Goal: Check status: Check status

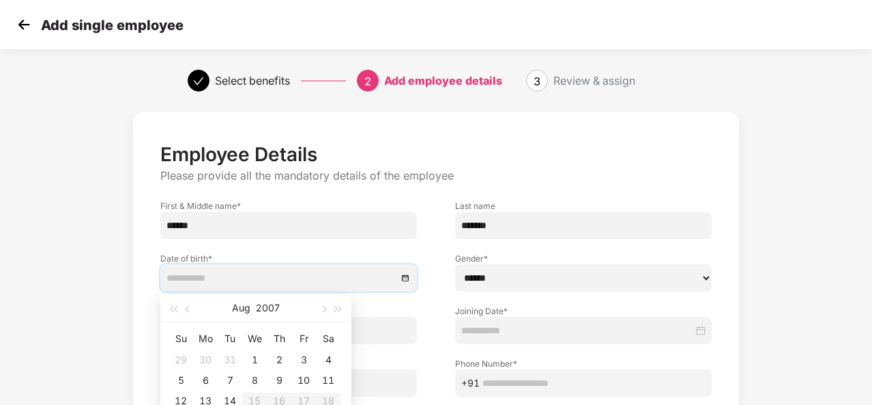
scroll to position [142, 0]
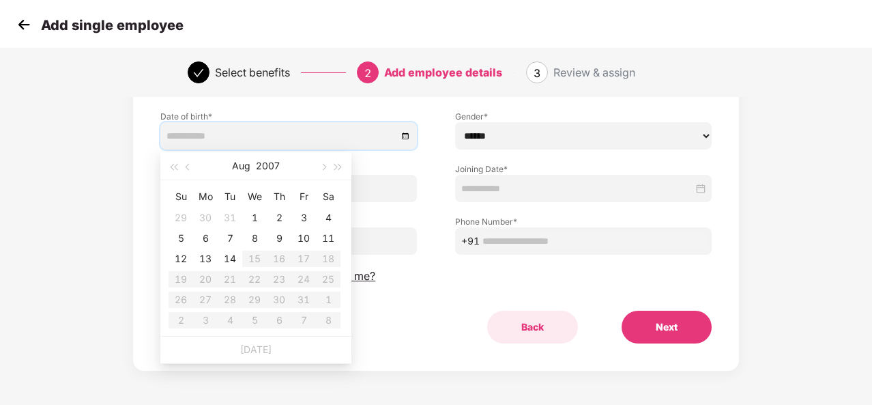
click at [542, 335] on button "Back" at bounding box center [532, 327] width 91 height 33
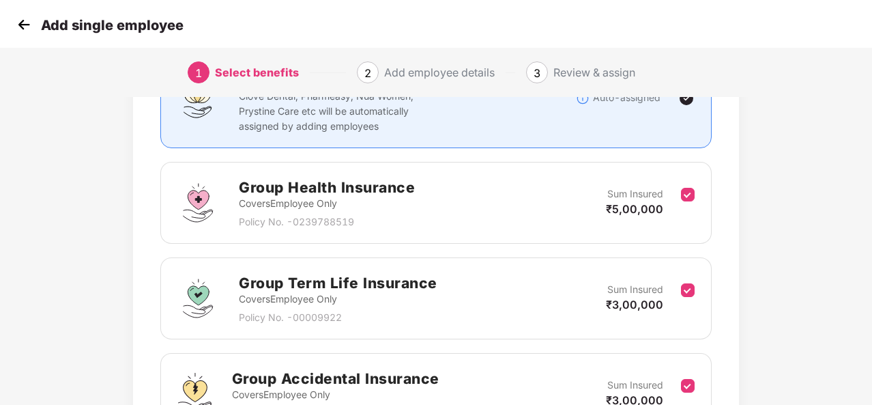
scroll to position [0, 0]
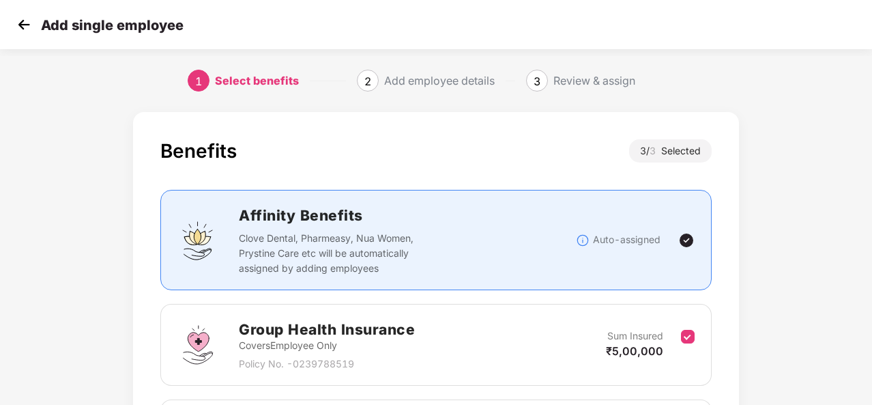
click at [27, 25] on img at bounding box center [24, 24] width 20 height 20
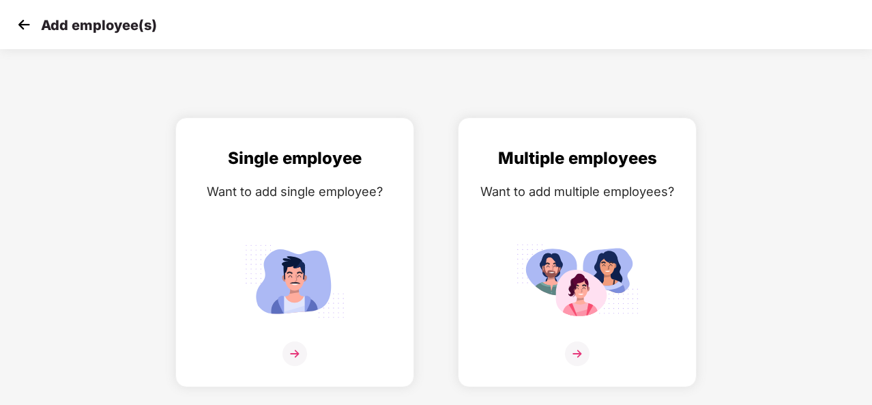
click at [22, 23] on img at bounding box center [24, 24] width 20 height 20
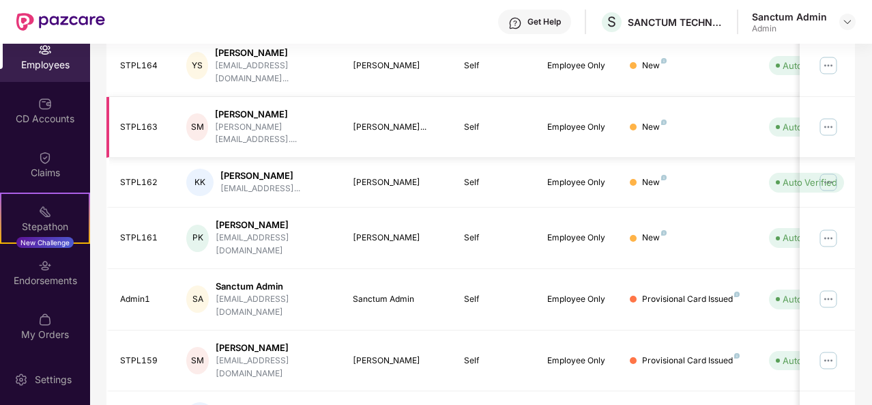
scroll to position [442, 0]
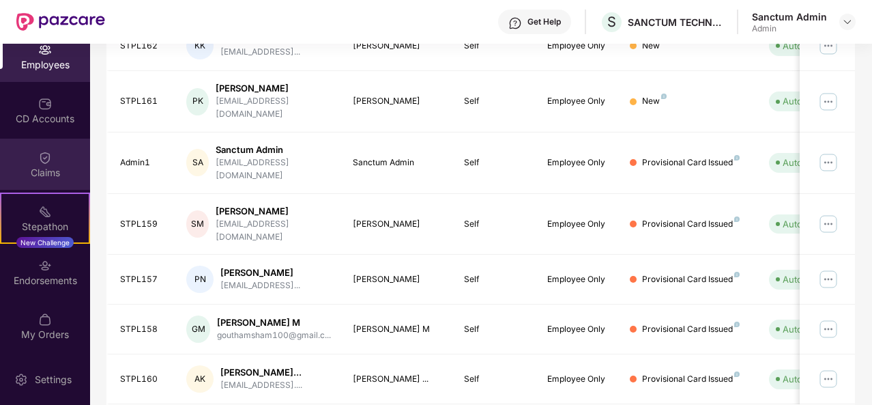
click at [51, 177] on div "Claims" at bounding box center [45, 173] width 90 height 14
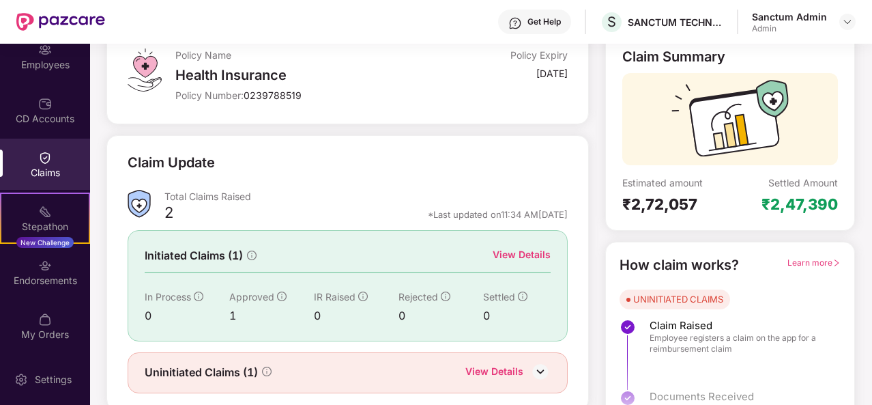
scroll to position [128, 0]
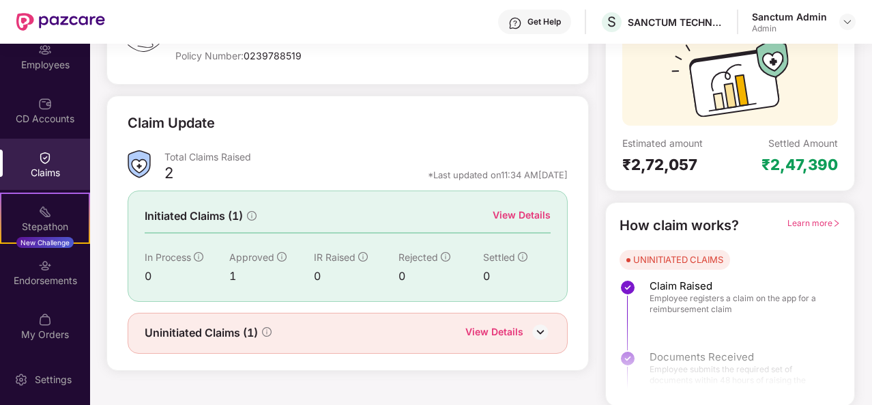
click at [481, 331] on div "View Details" at bounding box center [494, 333] width 58 height 18
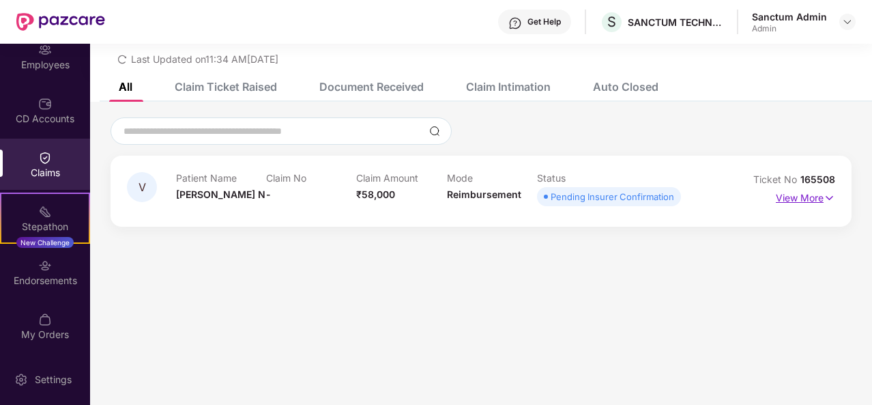
click at [804, 199] on p "View More" at bounding box center [805, 196] width 59 height 18
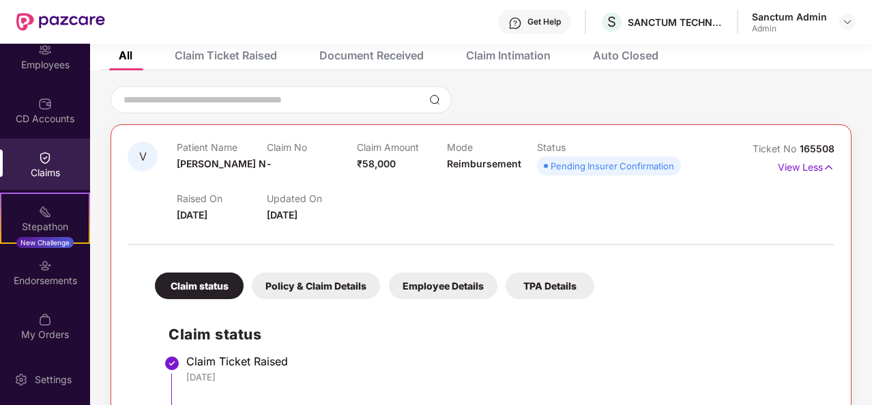
scroll to position [0, 0]
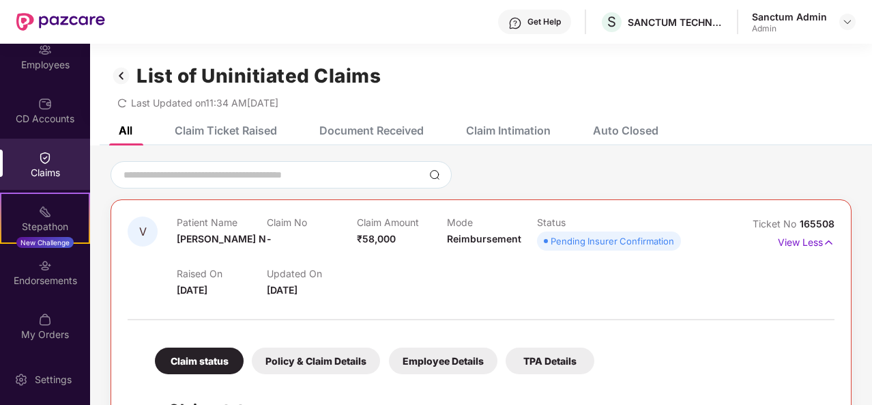
click at [558, 241] on div "Pending Insurer Confirmation" at bounding box center [613, 241] width 124 height 14
click at [395, 133] on div "Document Received" at bounding box center [371, 131] width 104 height 14
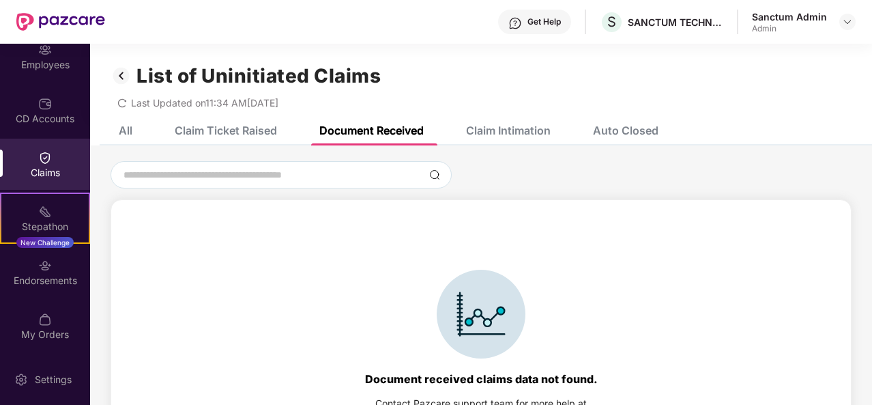
click at [532, 139] on div "Claim Intimation" at bounding box center [498, 130] width 105 height 30
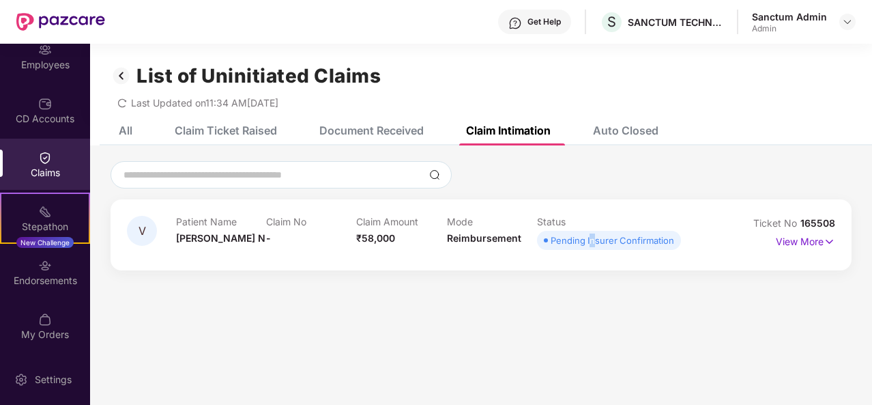
drag, startPoint x: 591, startPoint y: 237, endPoint x: 687, endPoint y: 237, distance: 96.2
click at [592, 237] on div "Pending Insurer Confirmation" at bounding box center [613, 240] width 124 height 14
click at [790, 240] on p "View More" at bounding box center [805, 240] width 59 height 18
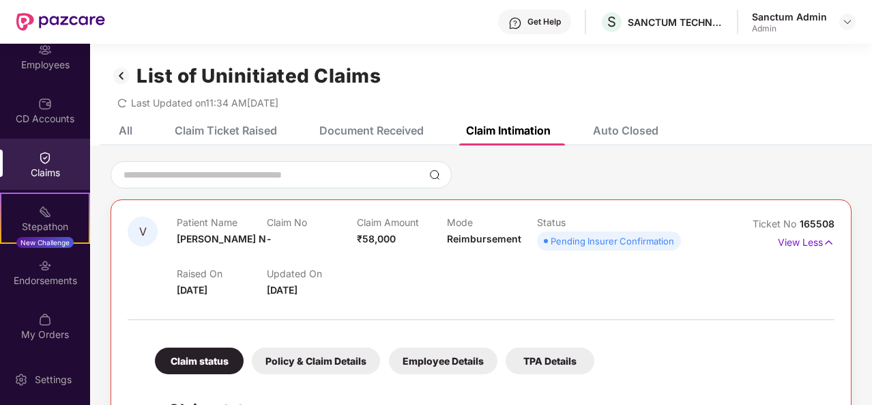
click at [633, 130] on div "Auto Closed" at bounding box center [626, 131] width 66 height 14
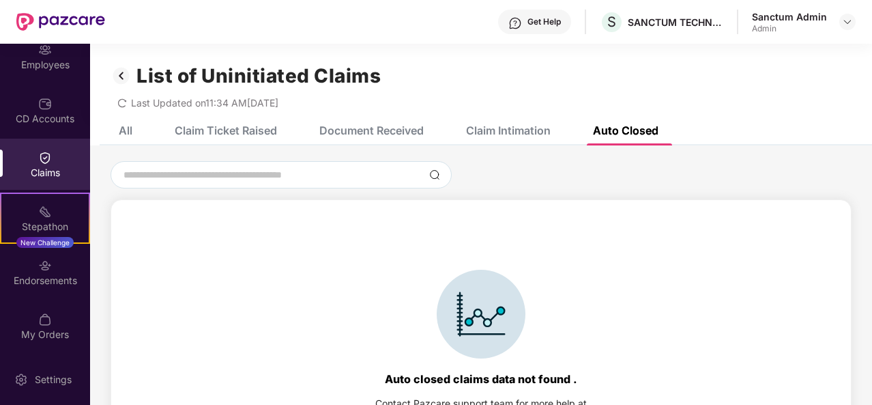
click at [364, 129] on div "Document Received" at bounding box center [371, 131] width 104 height 14
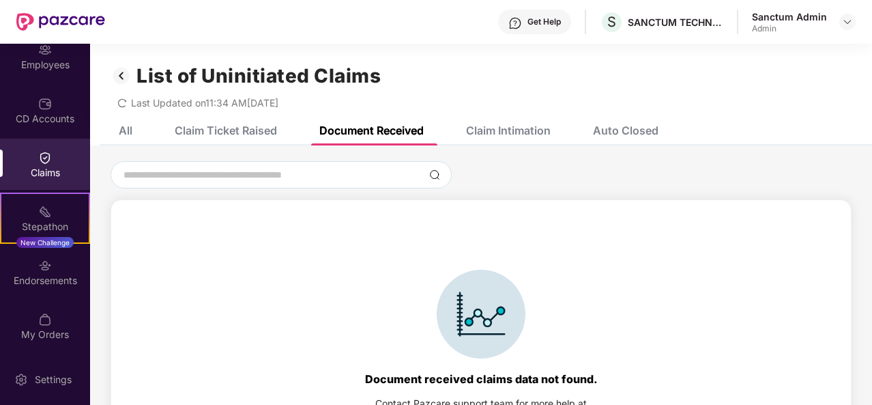
click at [280, 134] on div "All Claim Ticket Raised Document Received Claim Intimation Auto Closed" at bounding box center [378, 130] width 560 height 30
click at [246, 132] on div "Claim Ticket Raised" at bounding box center [226, 131] width 102 height 14
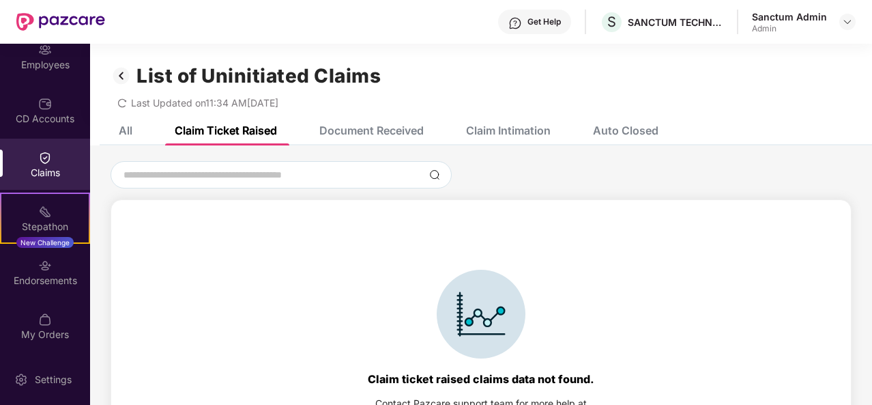
click at [126, 137] on div "All" at bounding box center [115, 130] width 34 height 30
